Goal: Communication & Community: Share content

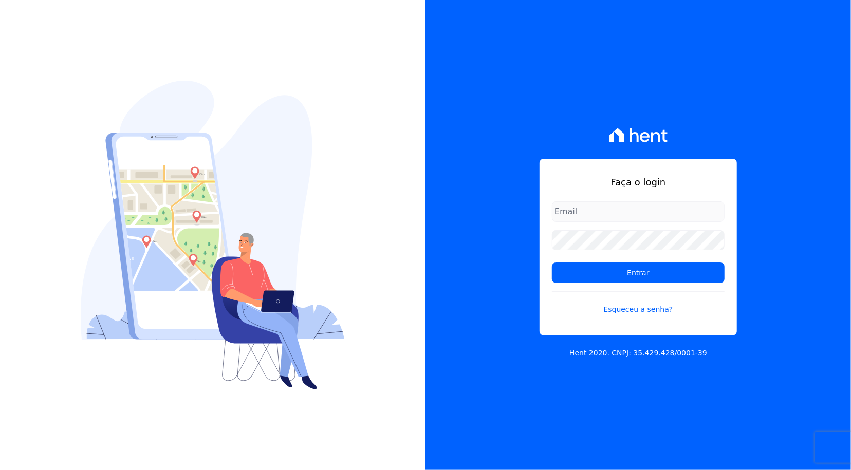
type input "[PERSON_NAME][EMAIL_ADDRESS][PERSON_NAME][DOMAIN_NAME]"
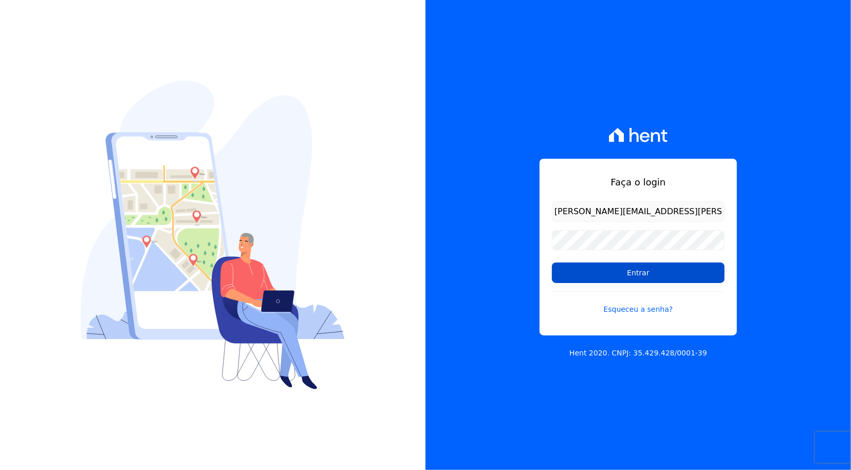
click at [639, 274] on input "Entrar" at bounding box center [638, 273] width 173 height 21
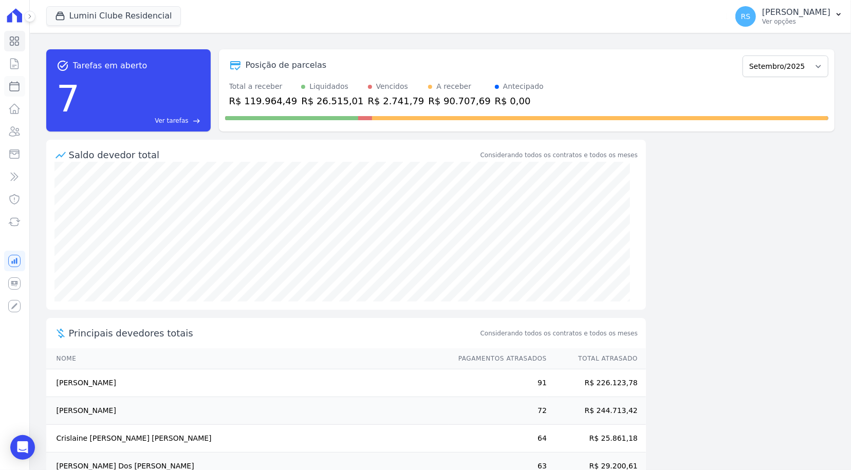
click at [20, 88] on icon at bounding box center [14, 86] width 12 height 12
select select
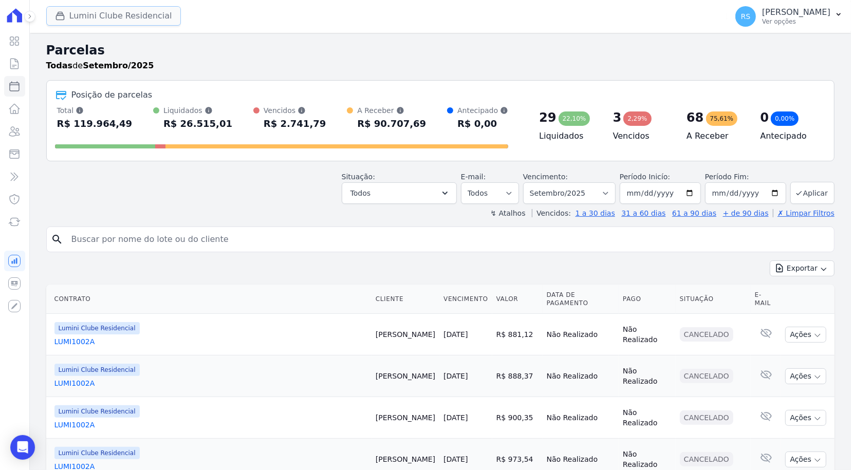
click at [133, 17] on button "Lumini Clube Residencial" at bounding box center [113, 16] width 135 height 20
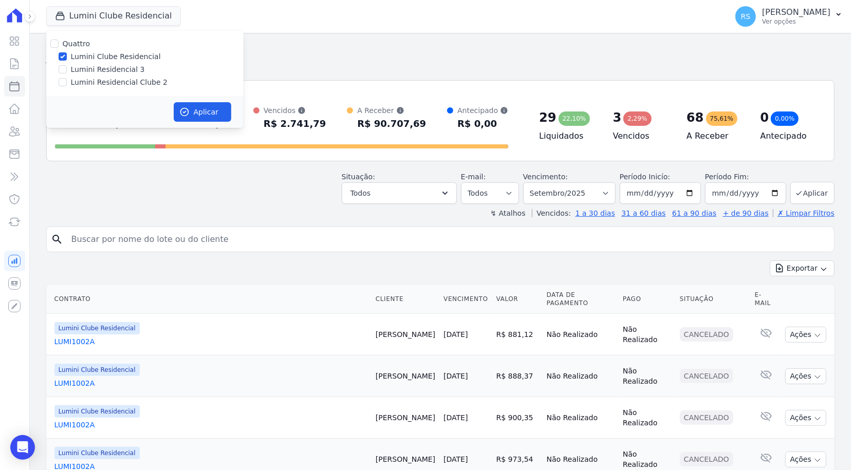
click at [114, 81] on label "Lumini Residencial Clube 2" at bounding box center [119, 82] width 97 height 11
click at [67, 81] on input "Lumini Residencial Clube 2" at bounding box center [63, 82] width 8 height 8
checkbox input "true"
click at [109, 57] on label "Lumini Clube Residencial" at bounding box center [116, 56] width 90 height 11
click at [67, 57] on input "Lumini Clube Residencial" at bounding box center [63, 56] width 8 height 8
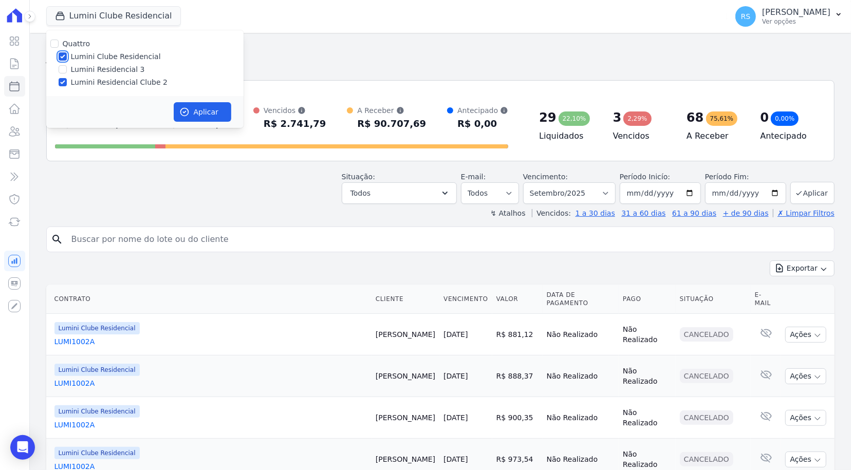
checkbox input "false"
click at [202, 114] on button "Aplicar" at bounding box center [203, 112] width 58 height 20
select select
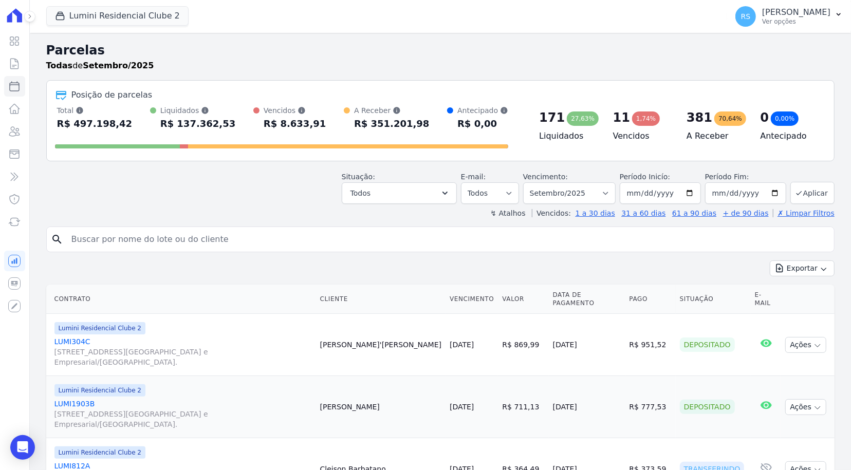
click at [407, 237] on input "search" at bounding box center [447, 239] width 765 height 21
type input "marcela ferreira"
select select
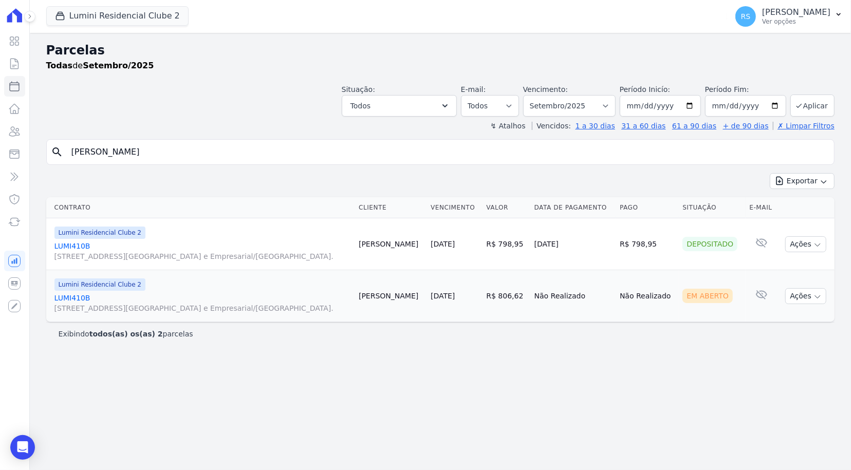
click at [61, 297] on link "LUMI410B Alameda Rio Negro, 503, Sala 207, Alphaville Centro Industrial e Empre…" at bounding box center [202, 303] width 296 height 21
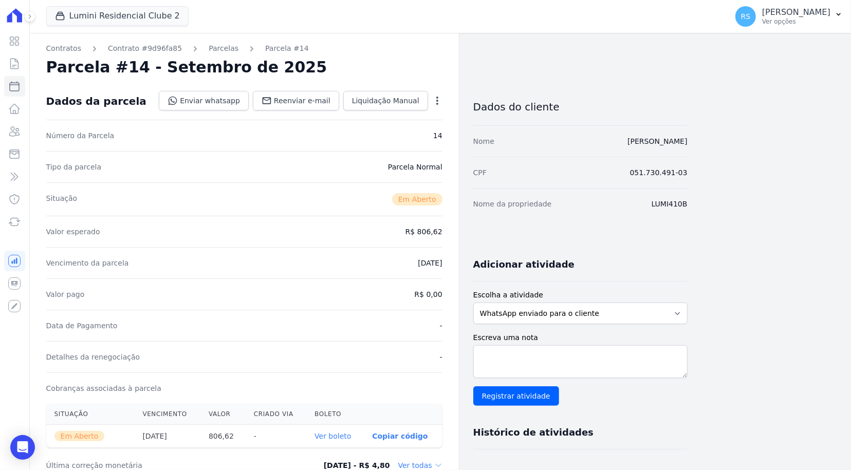
select select
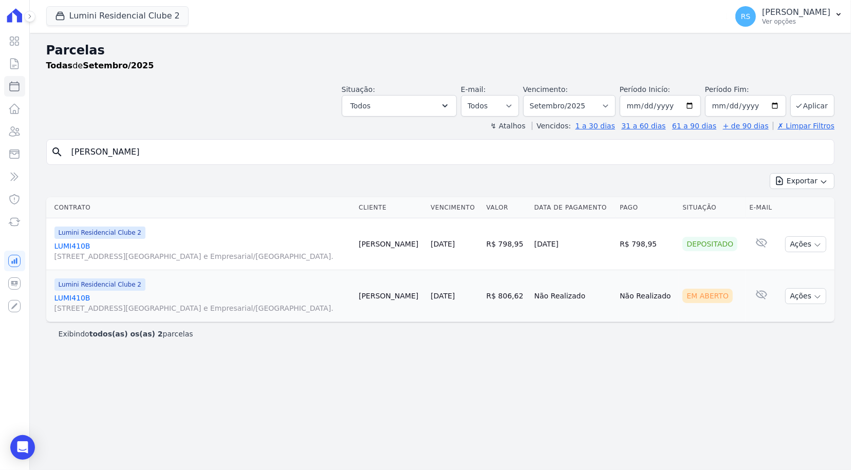
click at [79, 298] on link "LUMI410B Alameda Rio Negro, 503, Sala 207, Alphaville Centro Industrial e Empre…" at bounding box center [202, 303] width 296 height 21
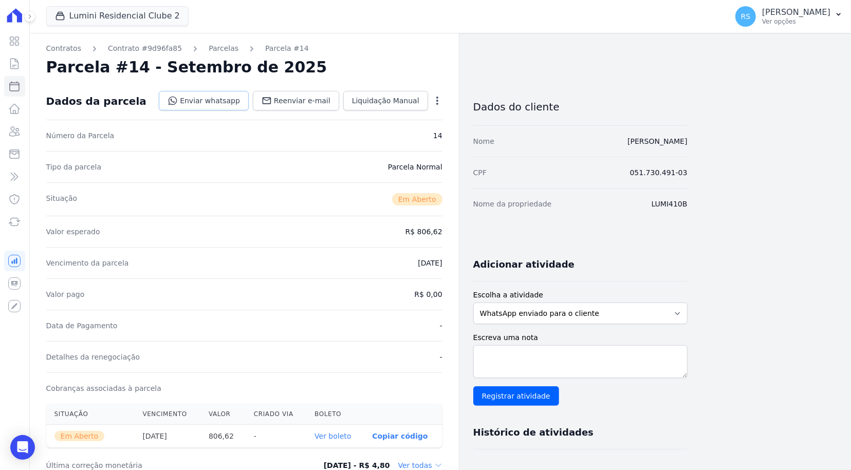
click at [234, 105] on link "Enviar whatsapp" at bounding box center [204, 101] width 90 height 20
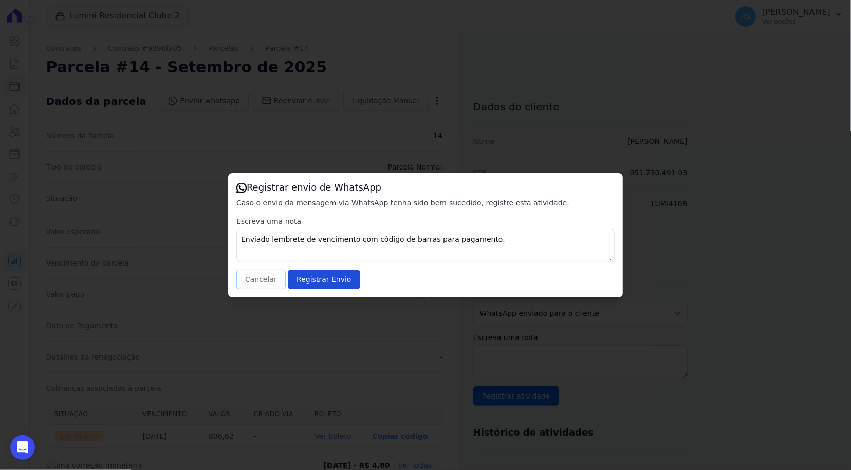
click at [258, 279] on button "Cancelar" at bounding box center [260, 280] width 49 height 20
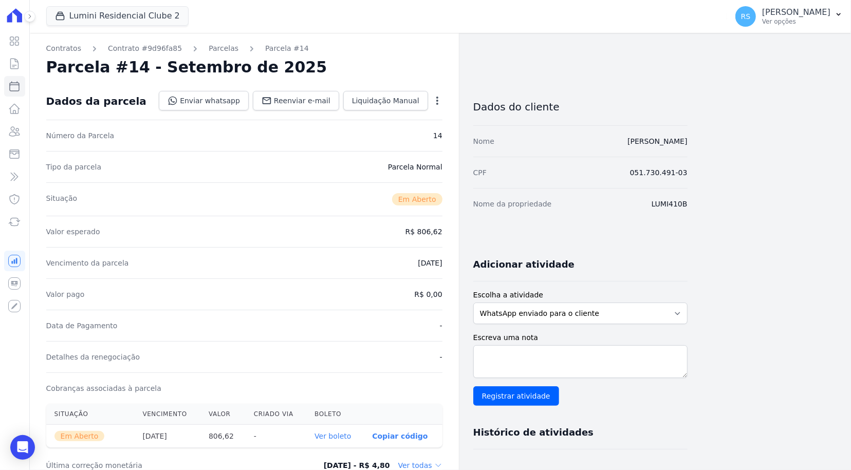
select select
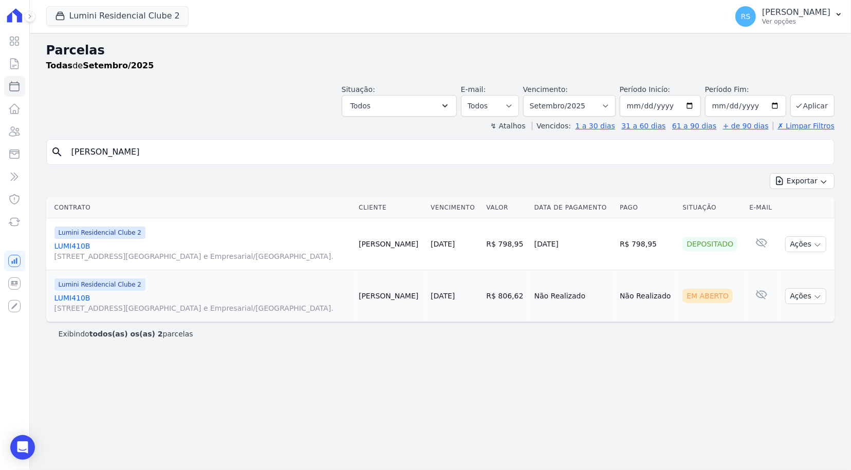
click at [325, 157] on input "marcela ferreira" at bounding box center [447, 152] width 765 height 21
click at [325, 156] on input "marcela ferreira" at bounding box center [447, 152] width 765 height 21
paste input "Marcos Massao"
type input "Marcos Massao"
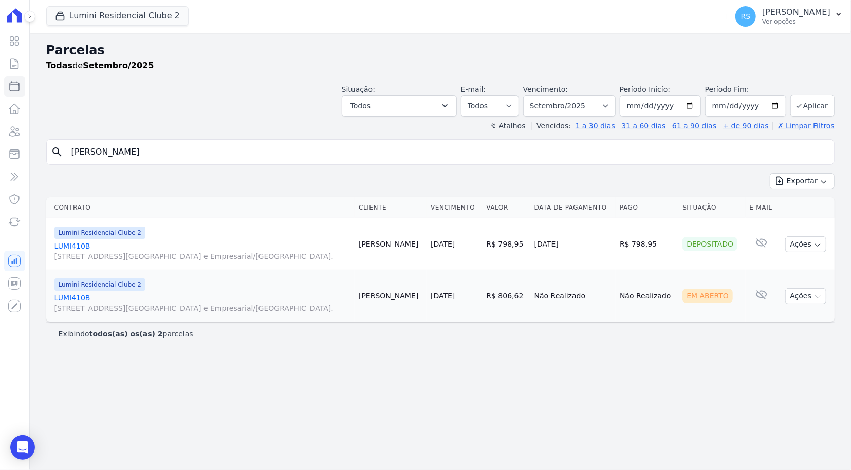
select select
click at [86, 246] on link "LUMI1612C Alameda Rio Negro, 503, Sala 207, Alphaville Centro Industrial e Empr…" at bounding box center [202, 251] width 296 height 21
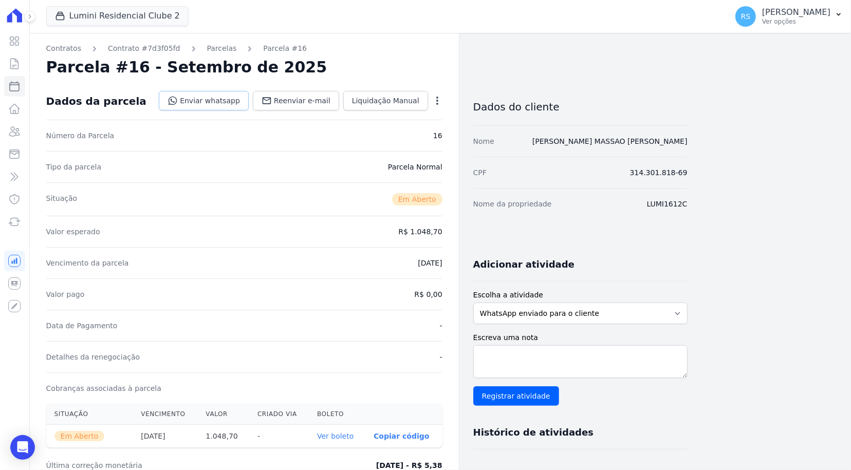
click at [241, 104] on link "Enviar whatsapp" at bounding box center [204, 101] width 90 height 20
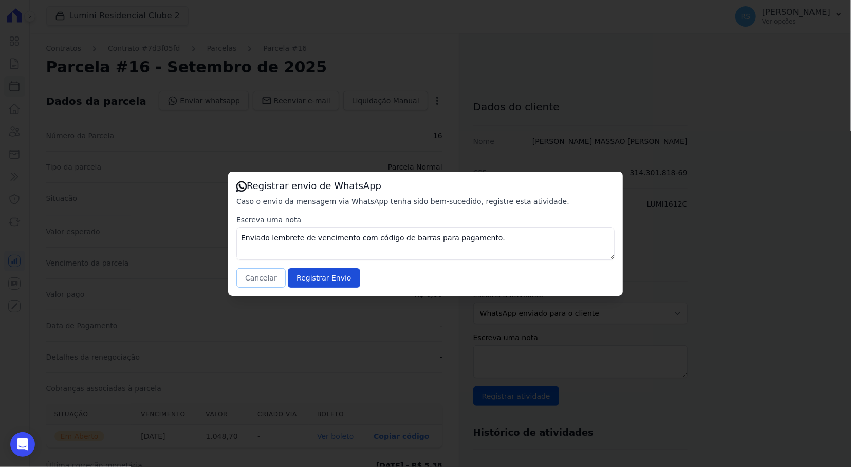
click at [254, 273] on button "Cancelar" at bounding box center [260, 278] width 49 height 20
